Goal: Transaction & Acquisition: Purchase product/service

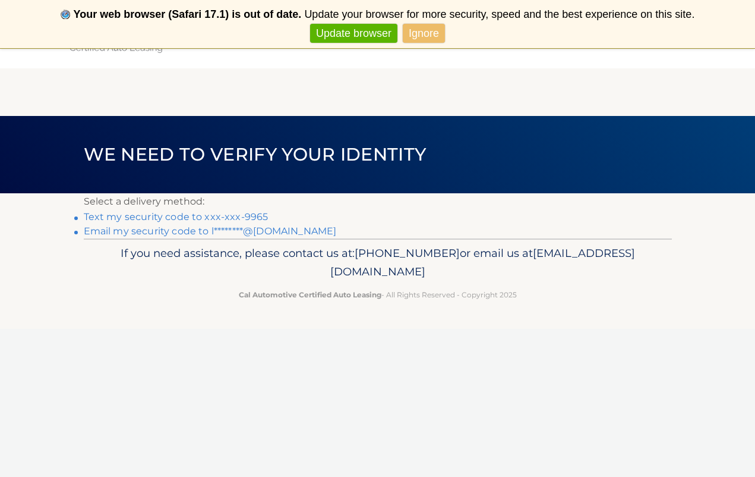
click at [420, 35] on link "Ignore" at bounding box center [424, 34] width 42 height 20
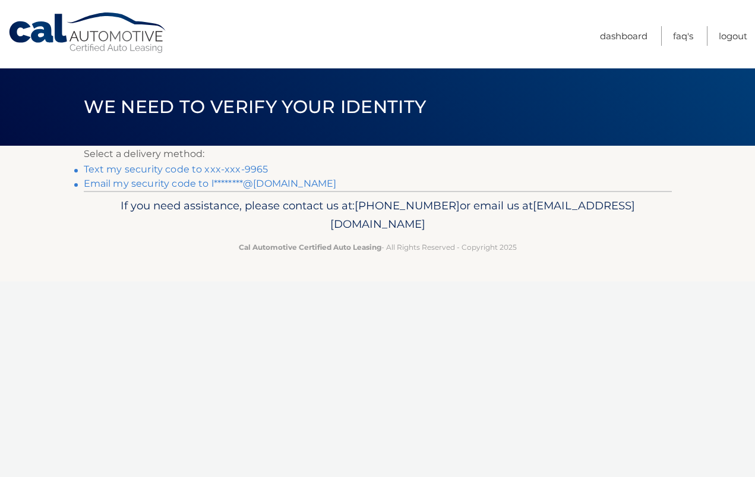
click at [207, 166] on link "Text my security code to xxx-xxx-9965" at bounding box center [176, 168] width 185 height 11
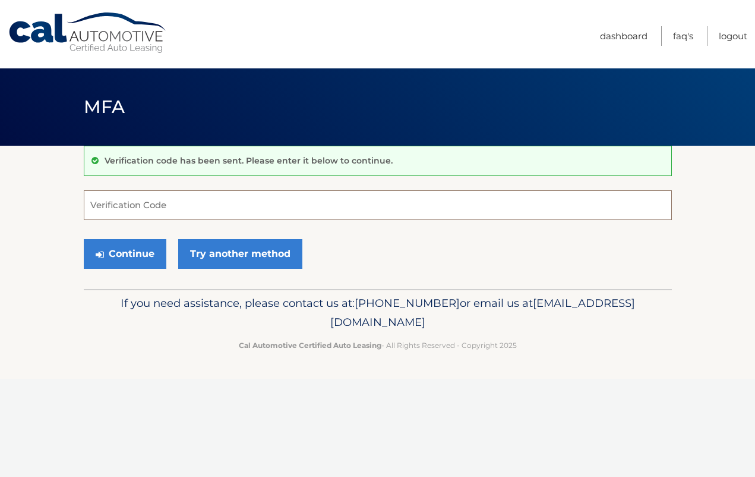
click at [168, 217] on input "Verification Code" at bounding box center [378, 205] width 588 height 30
type input "272691"
click at [137, 262] on button "Continue" at bounding box center [125, 254] width 83 height 30
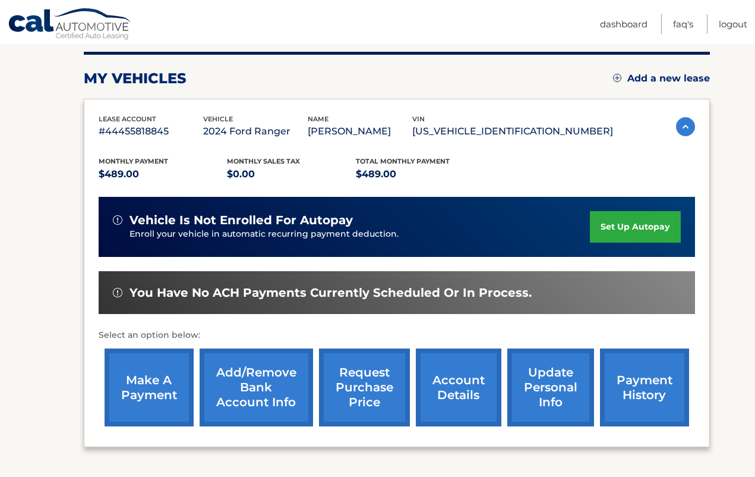
scroll to position [139, 0]
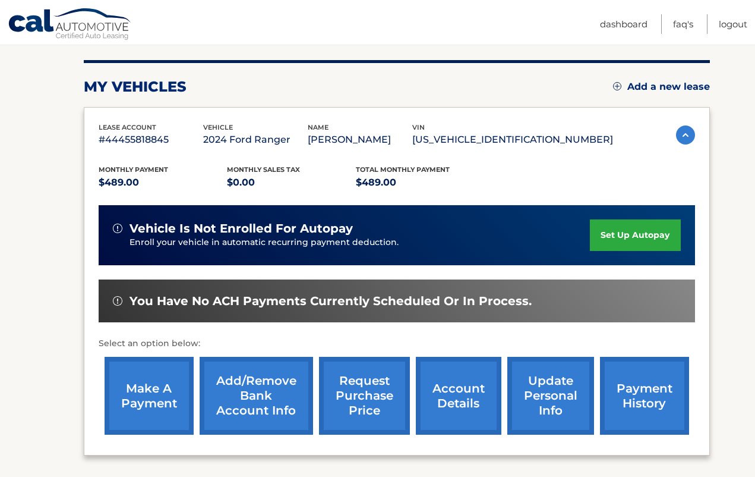
click at [626, 391] on link "payment history" at bounding box center [644, 396] width 89 height 78
click at [146, 400] on link "make a payment" at bounding box center [149, 396] width 89 height 78
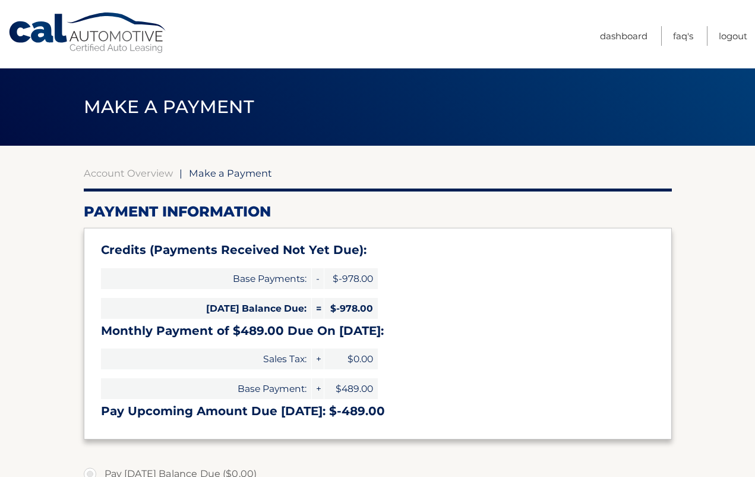
select select "YjQ3NzM4ZjMtMjcxYi00Y2ZkLTljNjYtNDAxNTkwYjgyYTgw"
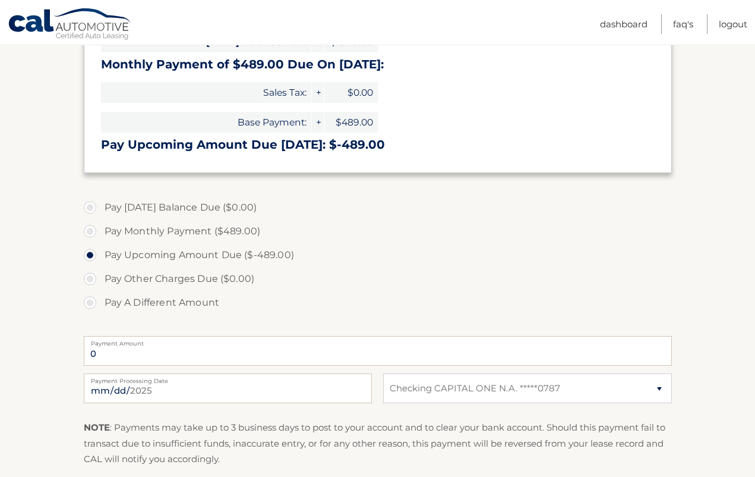
scroll to position [269, 0]
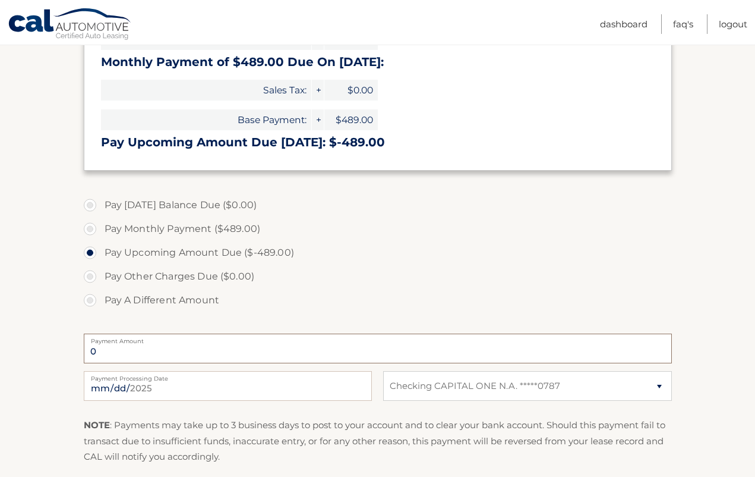
click at [114, 345] on input "0" at bounding box center [378, 348] width 588 height 30
click at [119, 385] on input "[DATE]" at bounding box center [228, 386] width 288 height 30
type input "[DATE]"
click at [220, 320] on div "Pay Today's Balance Due ($0.00) Pay Monthly Payment ($489.00) Pay Upcoming Amou…" at bounding box center [378, 259] width 588 height 132
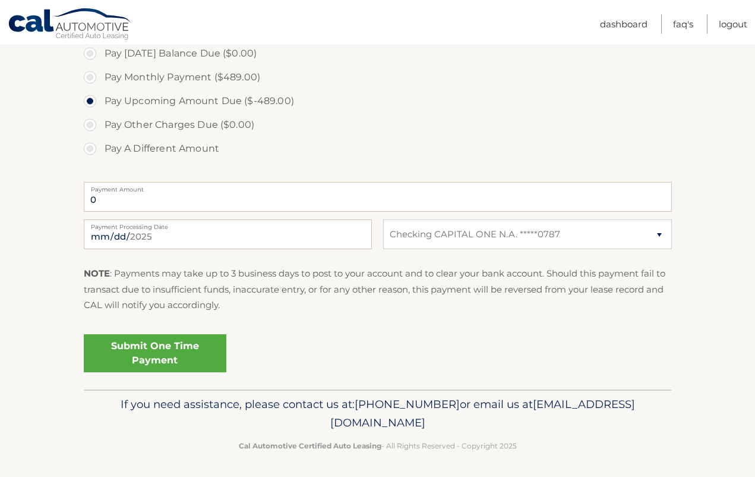
scroll to position [420, 0]
click at [244, 194] on input "0" at bounding box center [378, 197] width 588 height 30
click at [118, 199] on input "0" at bounding box center [378, 197] width 588 height 30
click at [89, 75] on label "Pay Monthly Payment ($489.00)" at bounding box center [378, 78] width 588 height 24
click at [89, 75] on input "Pay Monthly Payment ($489.00)" at bounding box center [95, 75] width 12 height 19
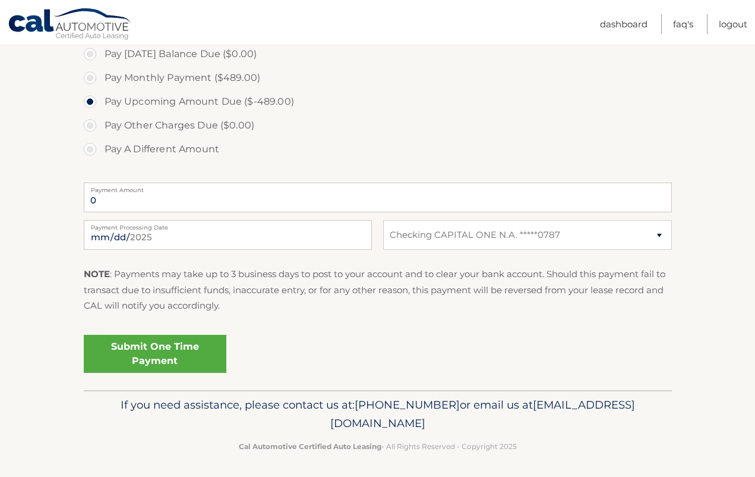
radio input "true"
type input "489.00"
click at [131, 234] on input "2025-09-29" at bounding box center [228, 235] width 288 height 30
click at [204, 319] on div "NOTE : Payments may take up to 3 business days to post to your account and to c…" at bounding box center [378, 294] width 588 height 56
click at [166, 358] on link "Submit One Time Payment" at bounding box center [155, 354] width 143 height 38
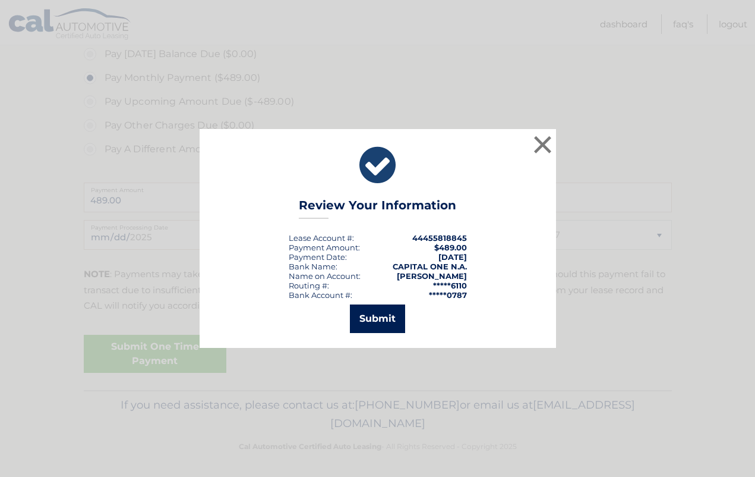
click at [380, 323] on button "Submit" at bounding box center [377, 318] width 55 height 29
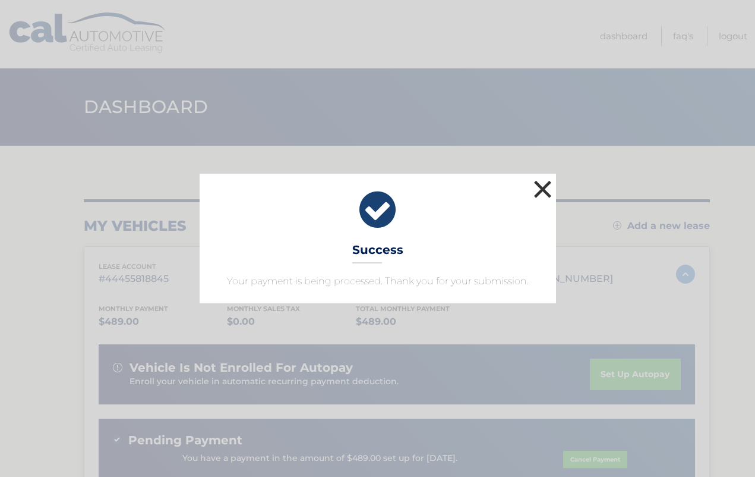
click at [544, 191] on button "×" at bounding box center [543, 189] width 24 height 24
